Goal: Check status: Check status

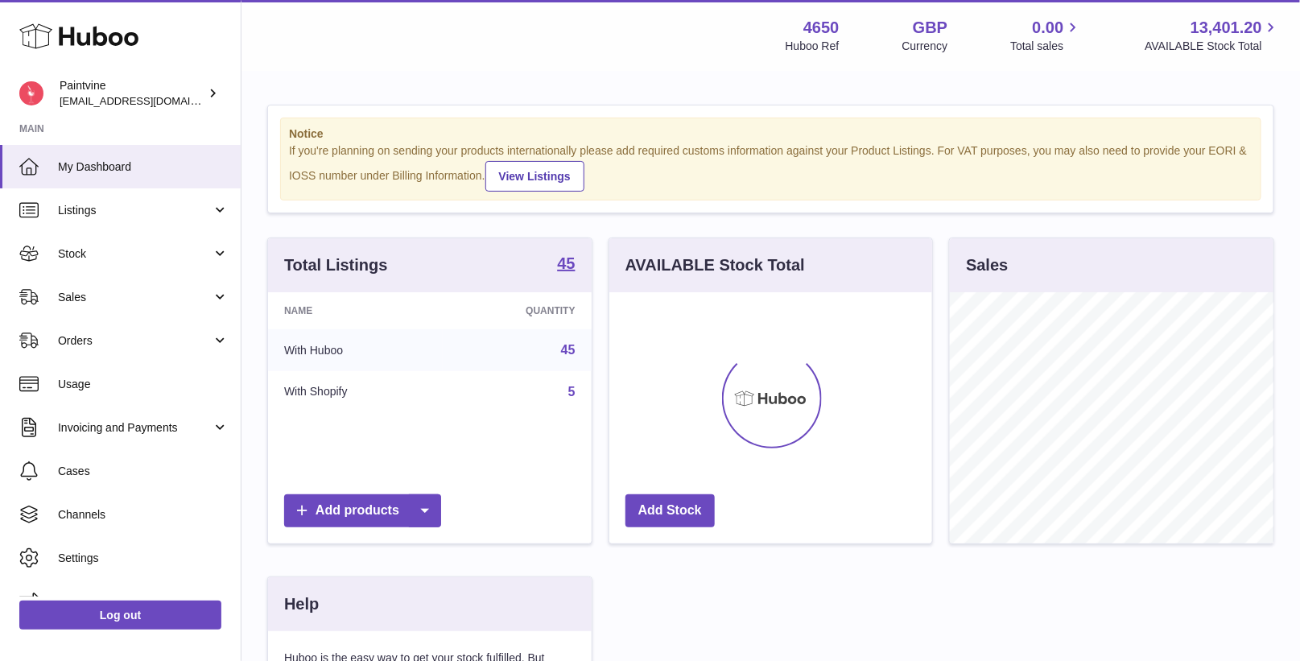
scroll to position [250, 324]
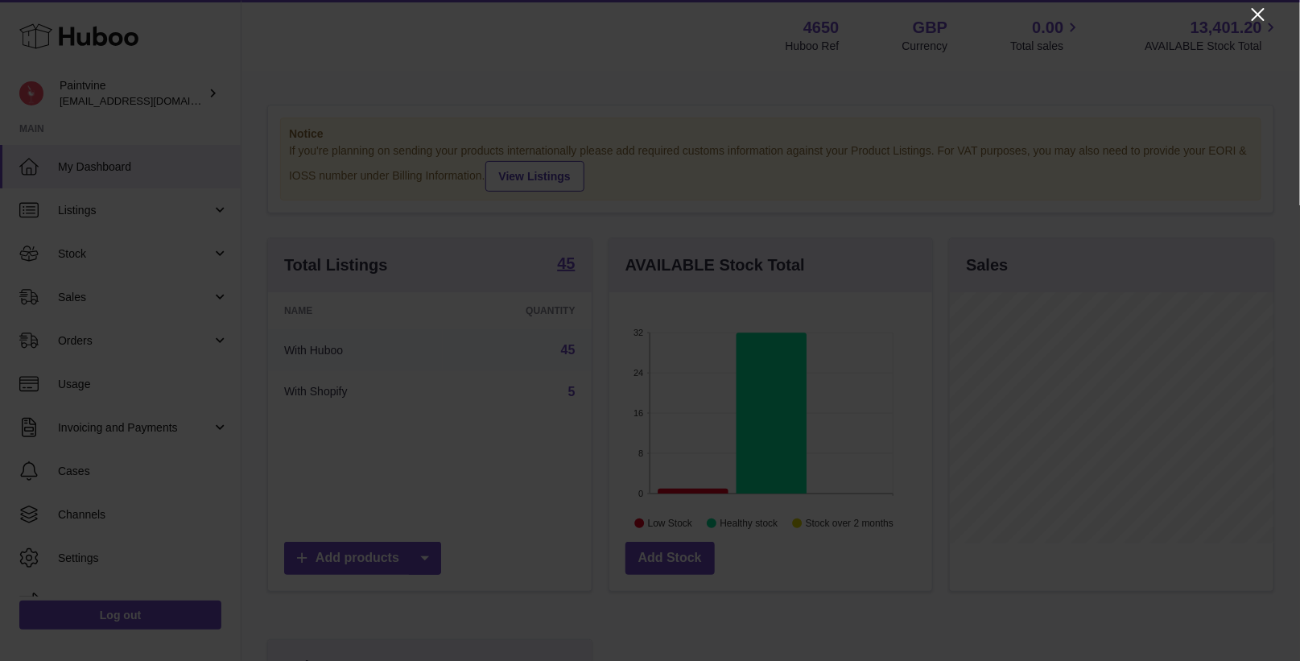
click at [1259, 5] on icon "Close" at bounding box center [1257, 14] width 19 height 19
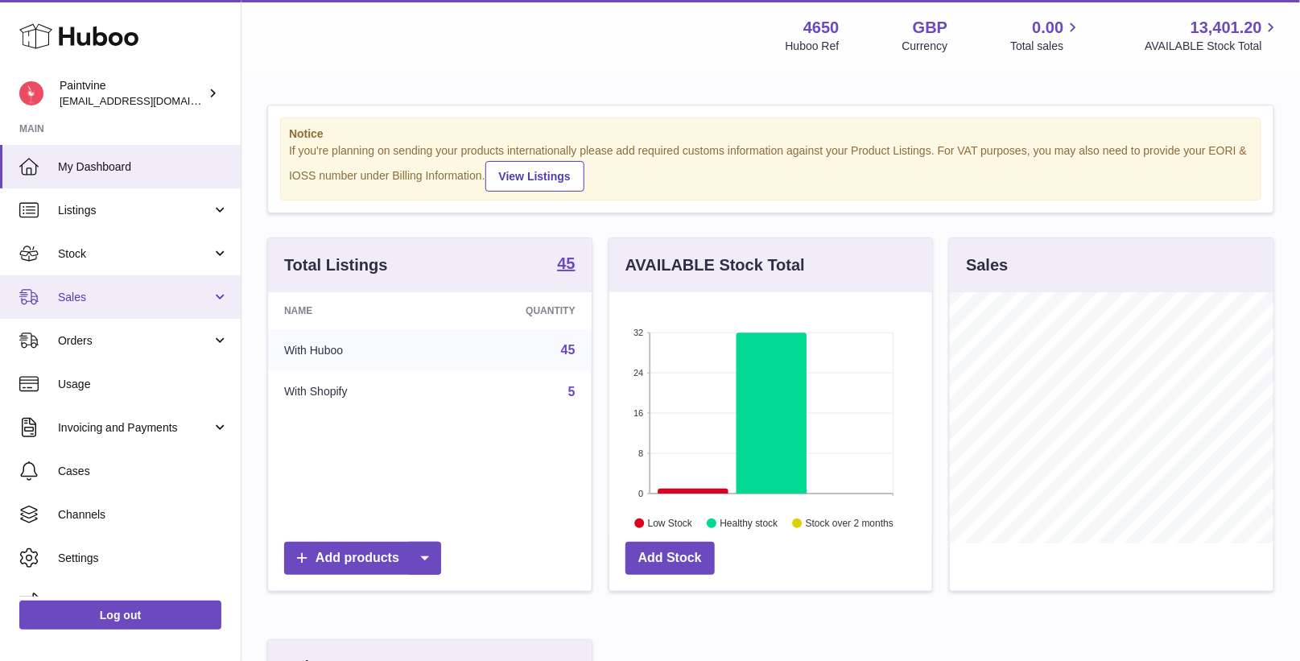
click at [182, 286] on link "Sales" at bounding box center [120, 296] width 241 height 43
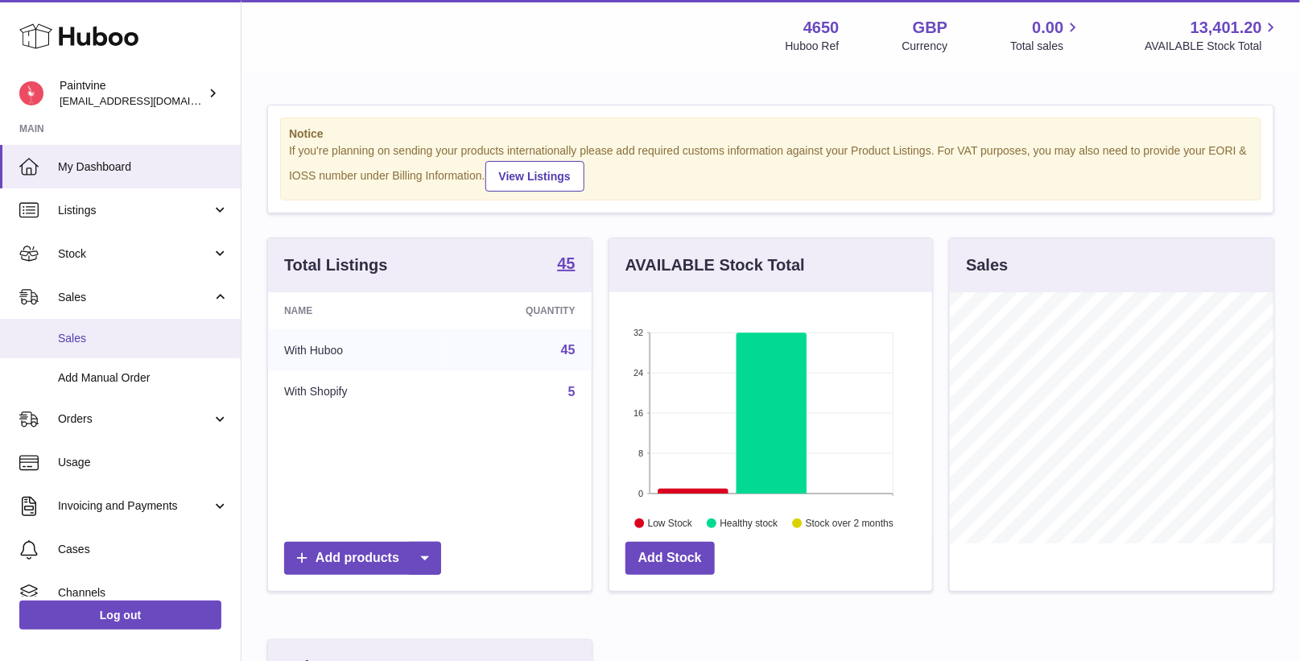
click at [107, 348] on link "Sales" at bounding box center [120, 338] width 241 height 39
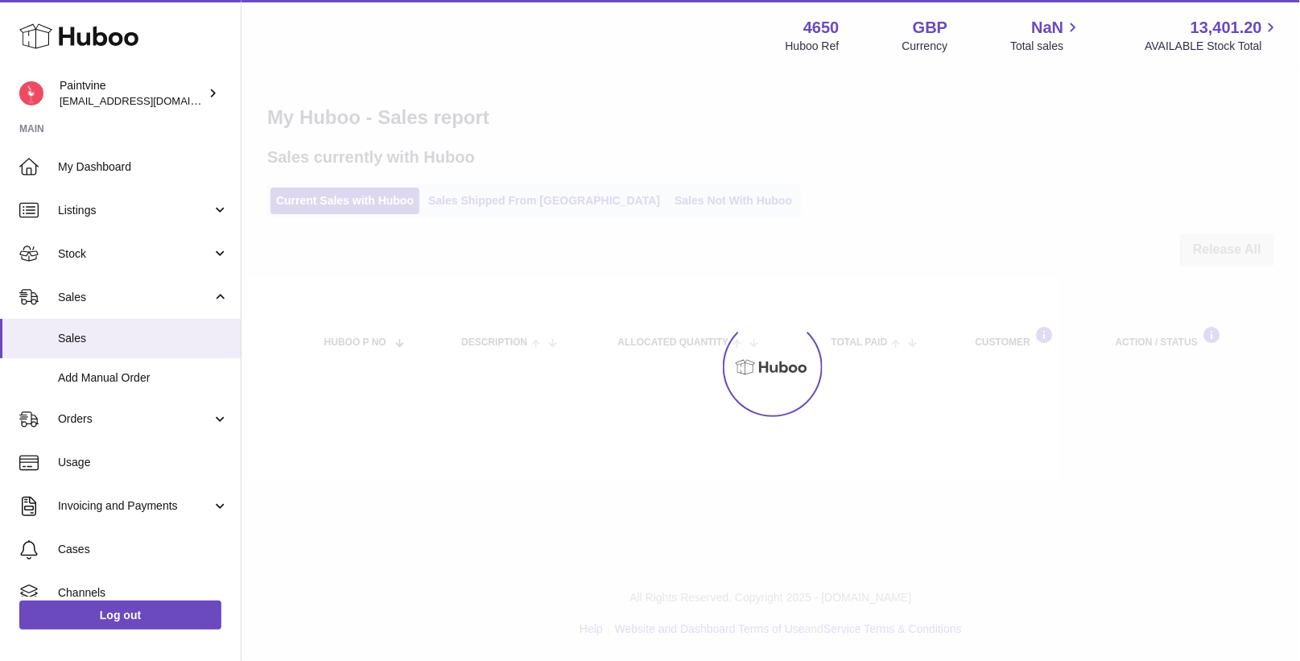
click at [510, 190] on div at bounding box center [770, 366] width 1058 height 588
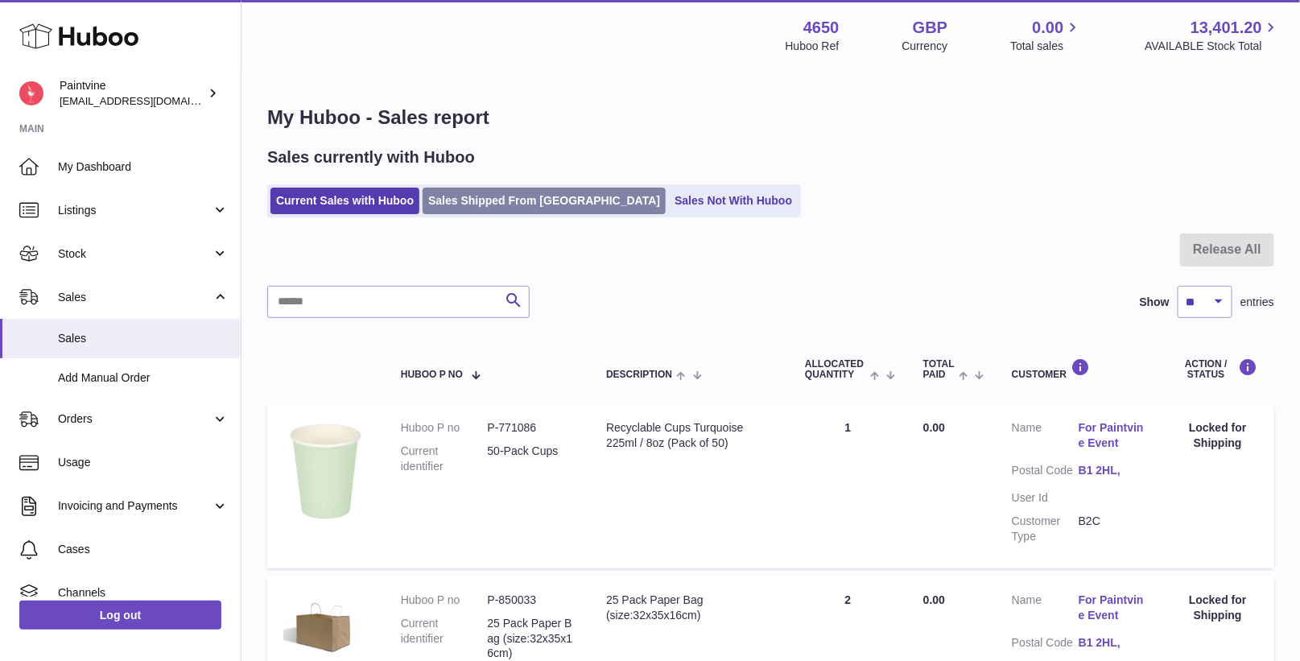
click at [508, 199] on link "Sales Shipped From Huboo" at bounding box center [544, 201] width 243 height 27
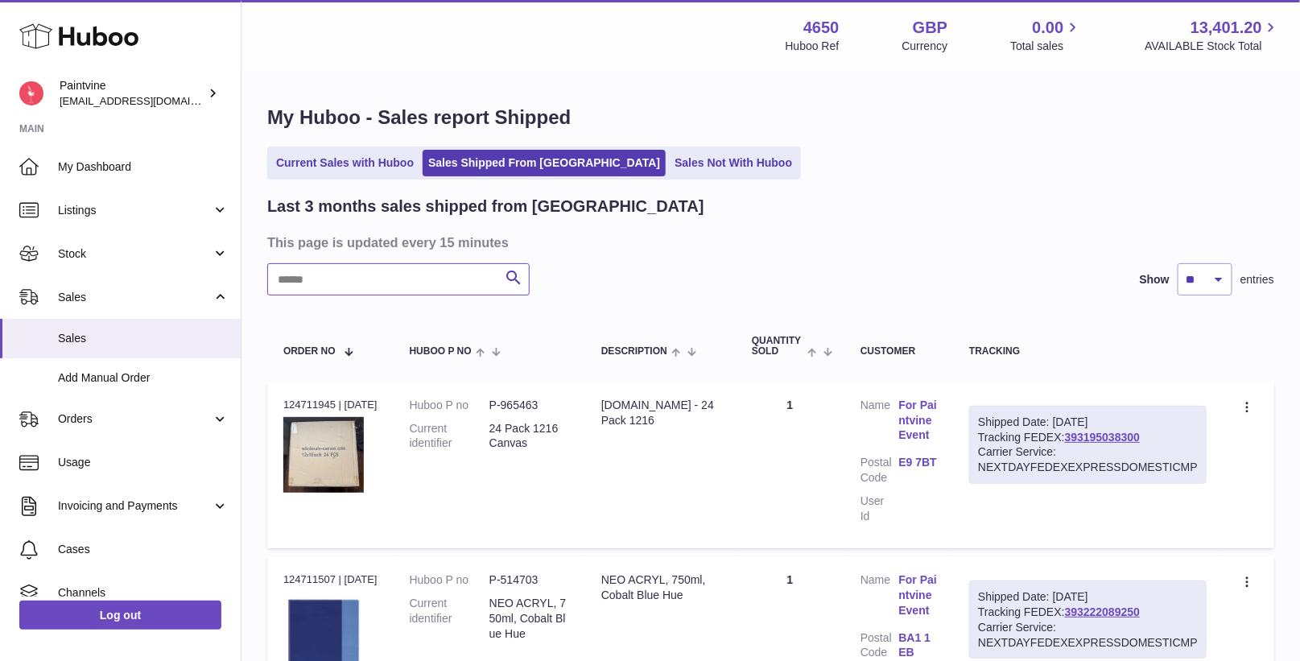
click at [379, 270] on input "text" at bounding box center [398, 279] width 262 height 32
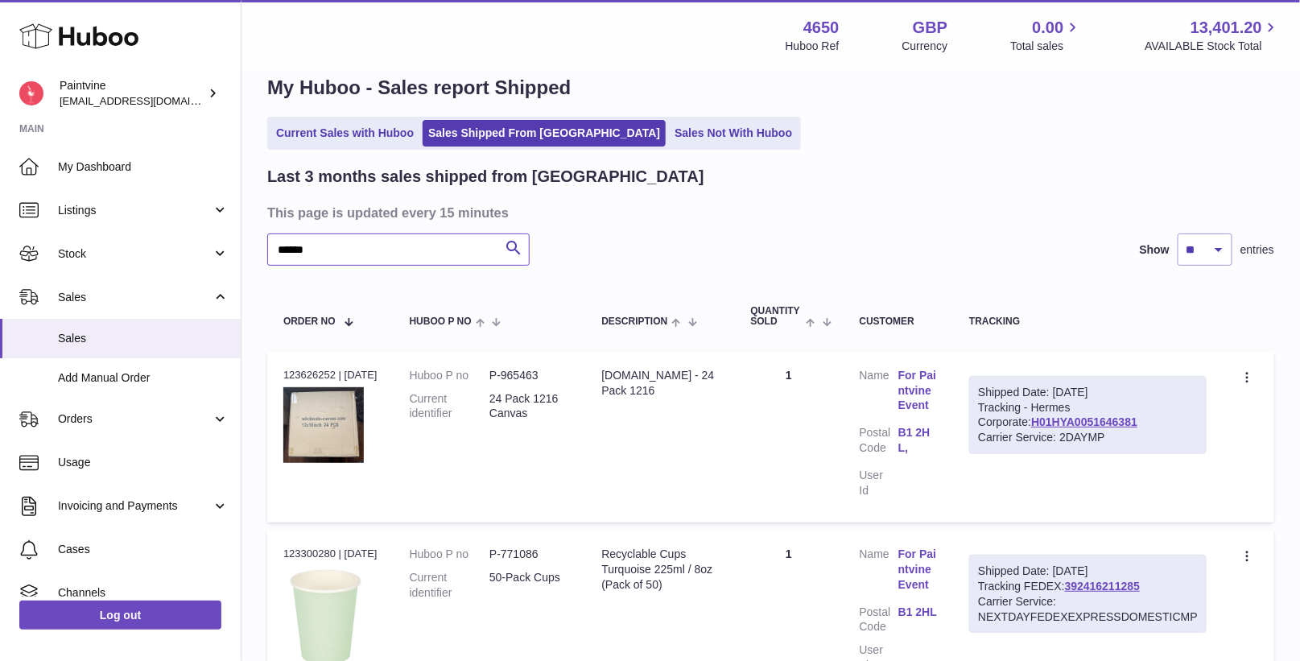
scroll to position [32, 0]
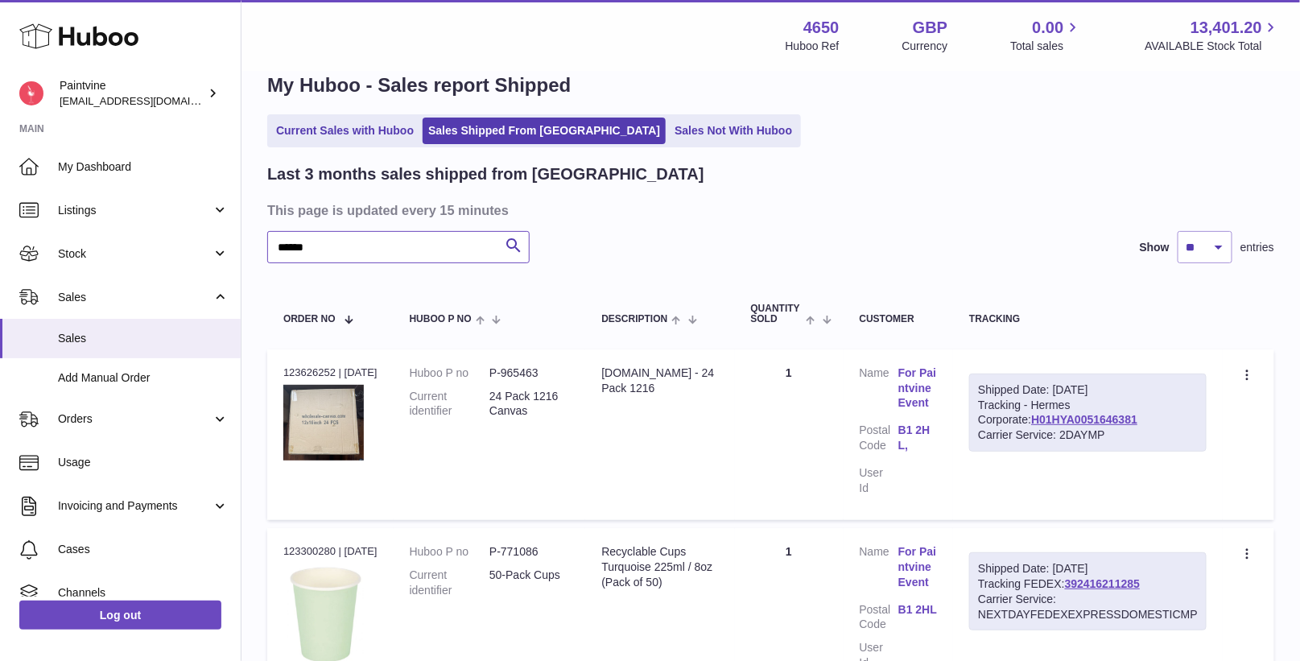
type input "******"
click at [349, 130] on link "Current Sales with Huboo" at bounding box center [344, 131] width 149 height 27
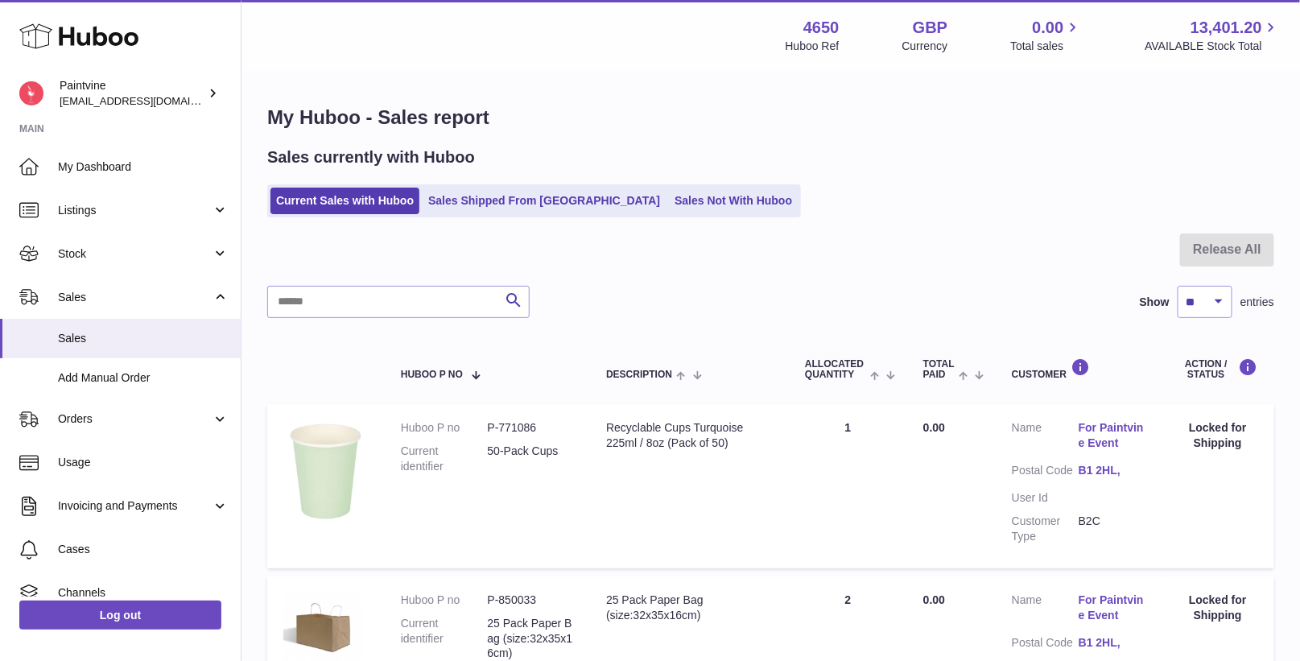
scroll to position [4, 0]
